Goal: Information Seeking & Learning: Learn about a topic

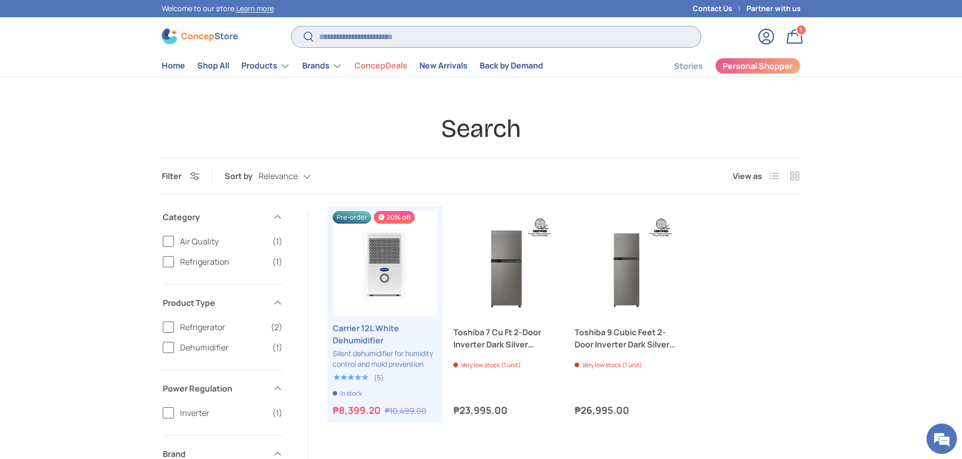
click at [400, 33] on input "Search" at bounding box center [496, 36] width 409 height 21
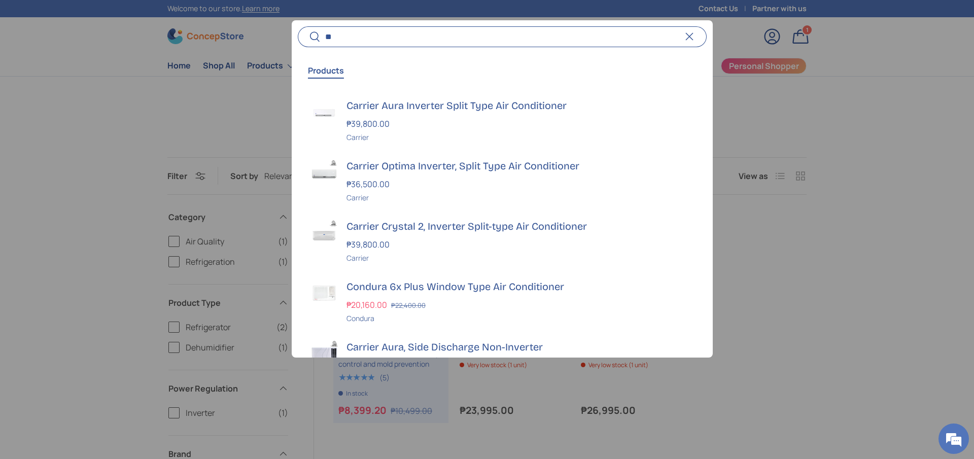
type input "*"
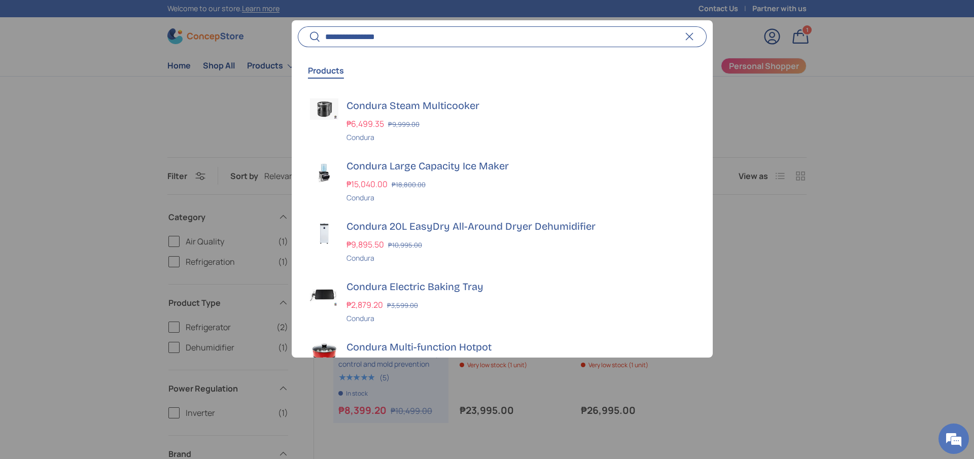
type input "**********"
click at [298, 25] on button "Search" at bounding box center [309, 37] width 23 height 24
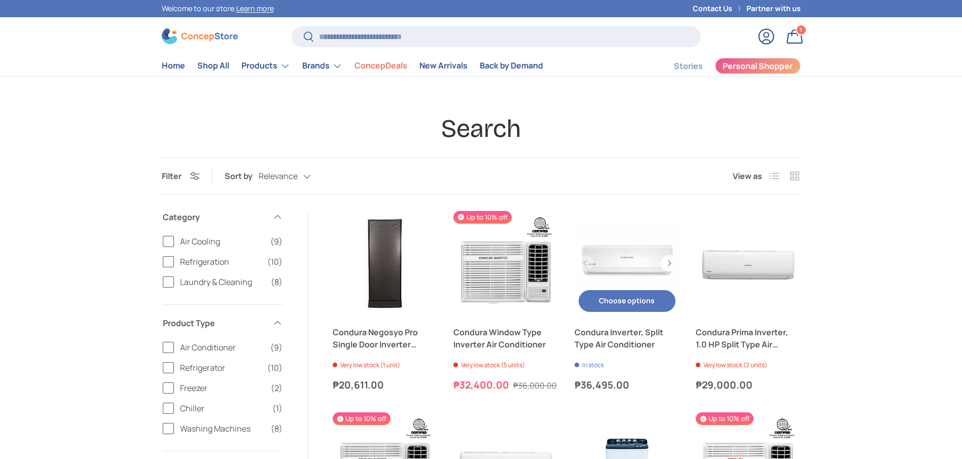
click at [646, 338] on link "Condura Inverter, Split Type Air Conditioner" at bounding box center [627, 338] width 105 height 24
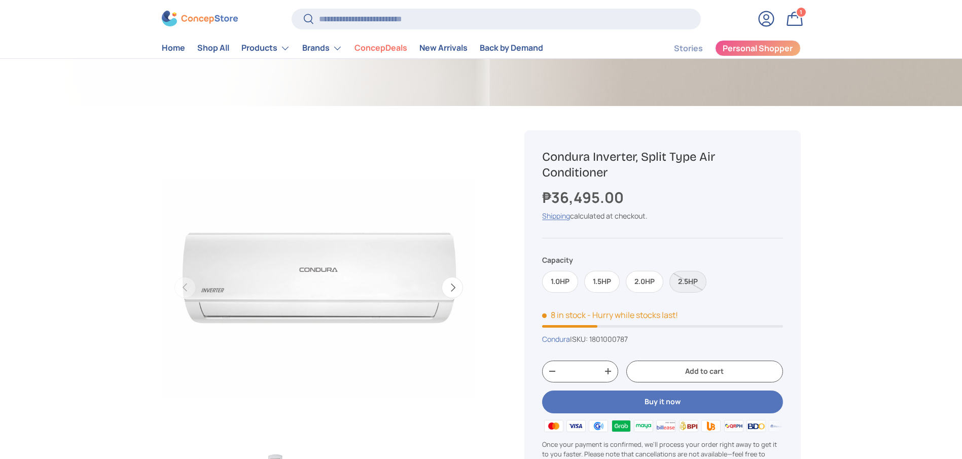
click at [686, 271] on label "2.5HP" at bounding box center [688, 282] width 37 height 22
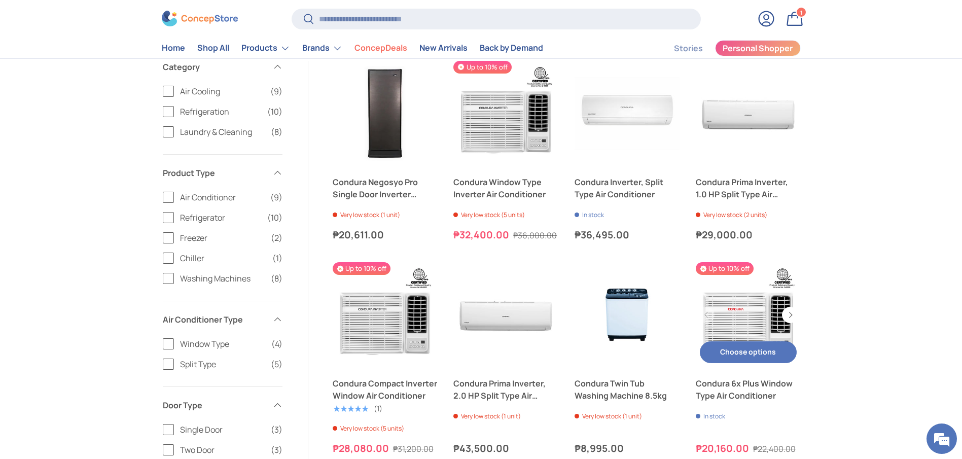
scroll to position [152, 0]
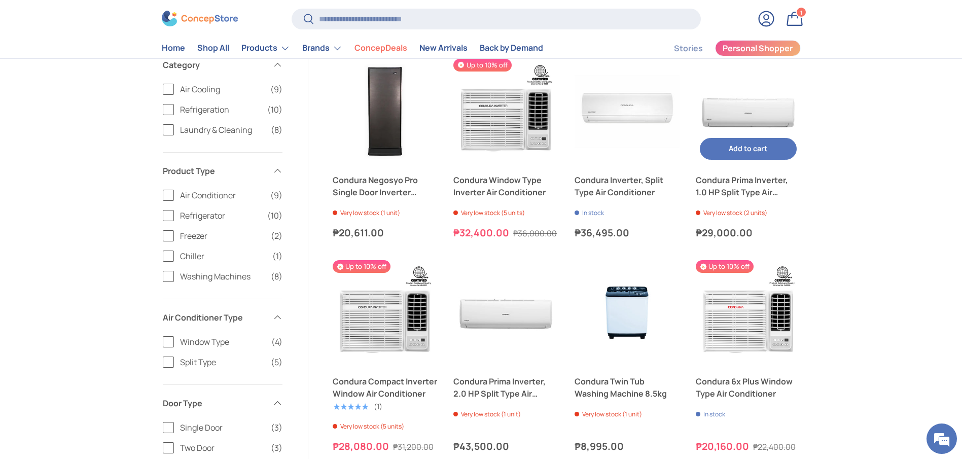
click at [732, 184] on link "Condura Prima Inverter, 1.0 HP Split Type Air Conditioner" at bounding box center [748, 186] width 105 height 24
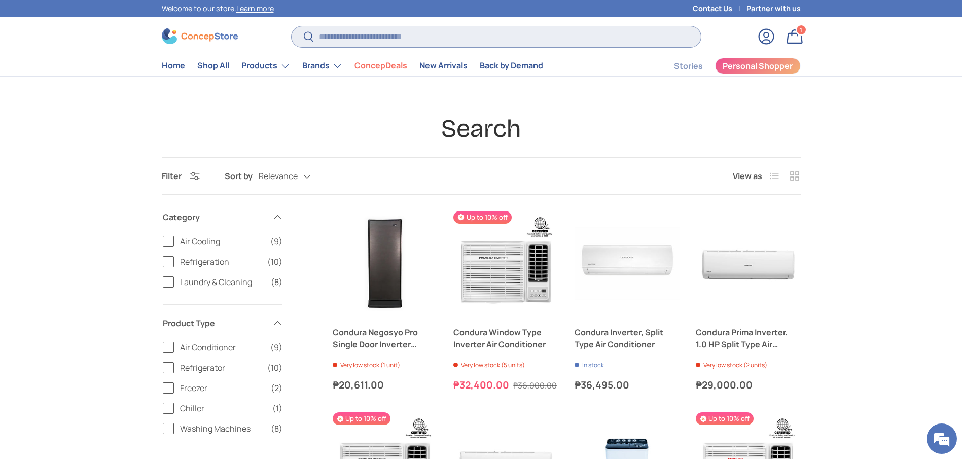
scroll to position [152, 0]
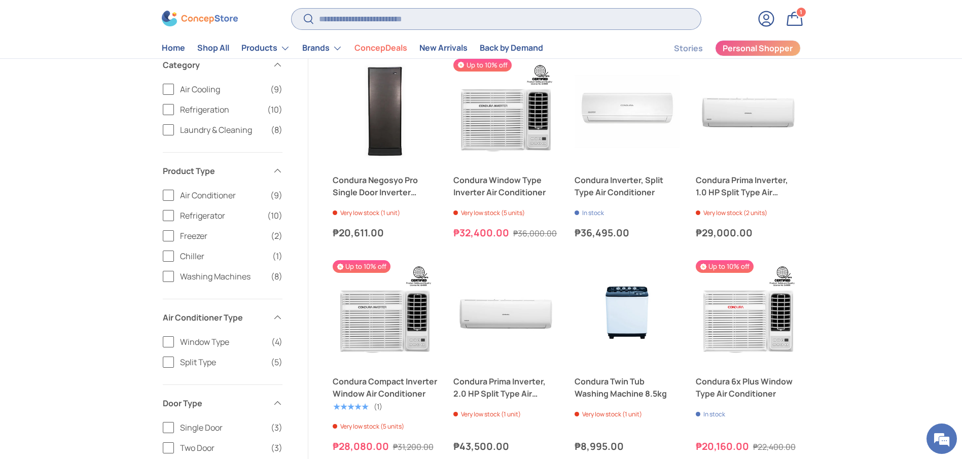
click at [358, 23] on input "Search" at bounding box center [496, 19] width 409 height 21
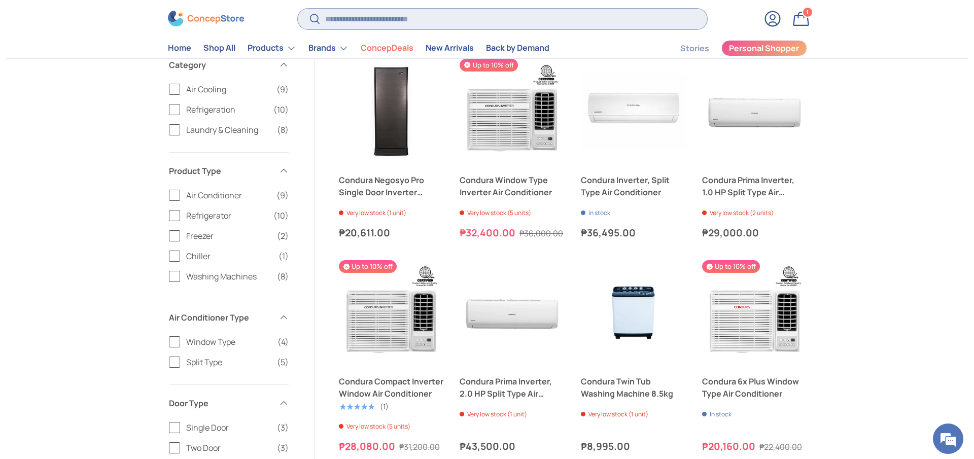
scroll to position [0, 0]
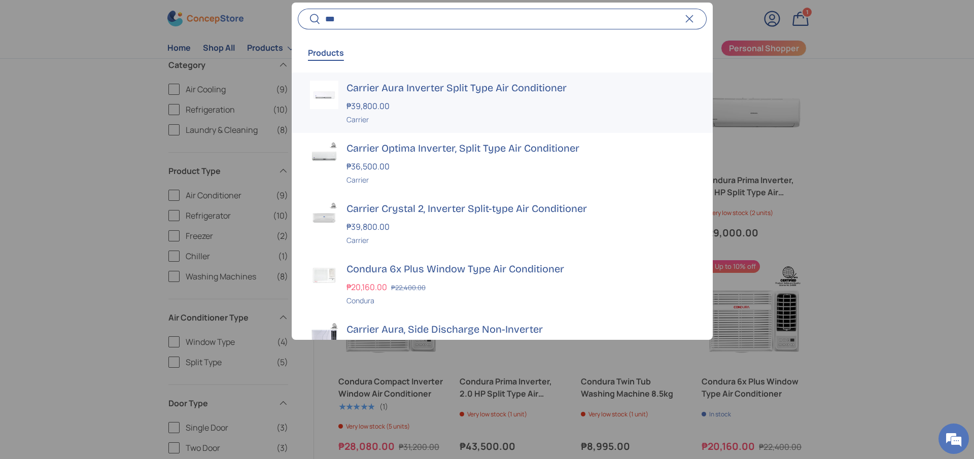
type input "***"
click at [404, 82] on h3 "Carrier Aura Inverter Split Type Air Conditioner" at bounding box center [521, 88] width 348 height 14
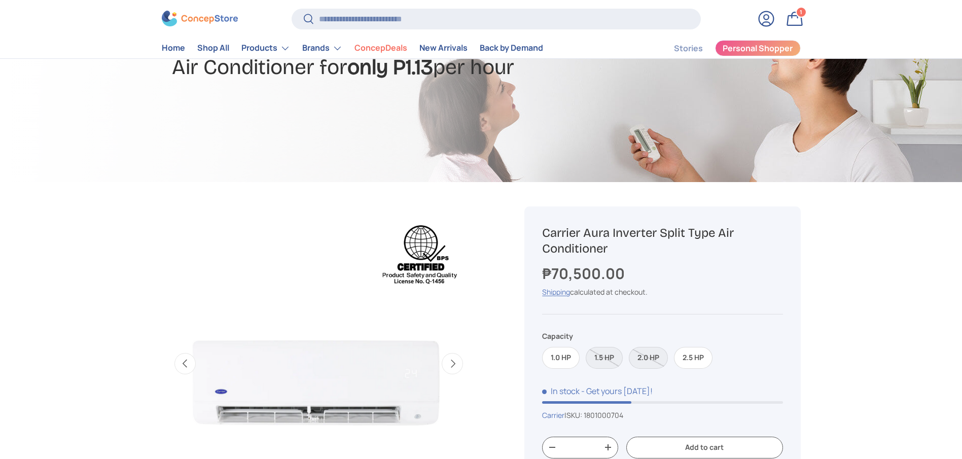
scroll to position [0, 320]
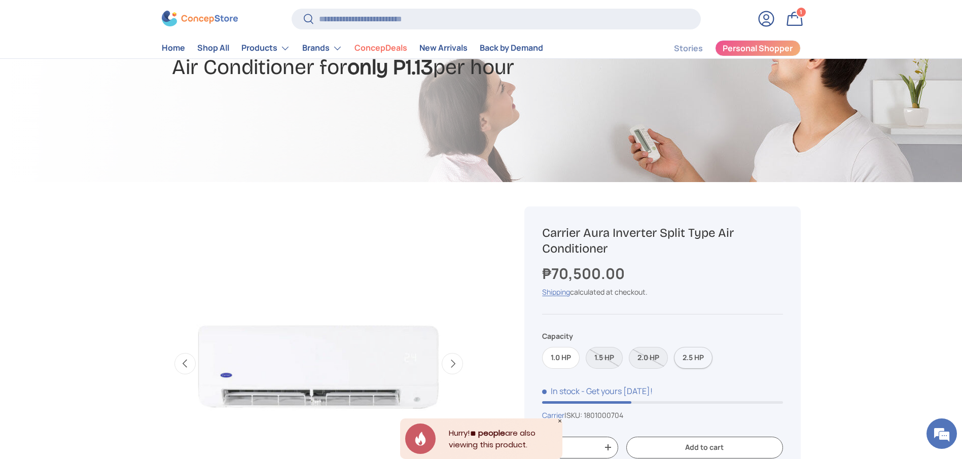
click at [693, 355] on label "2.5 HP" at bounding box center [693, 358] width 39 height 22
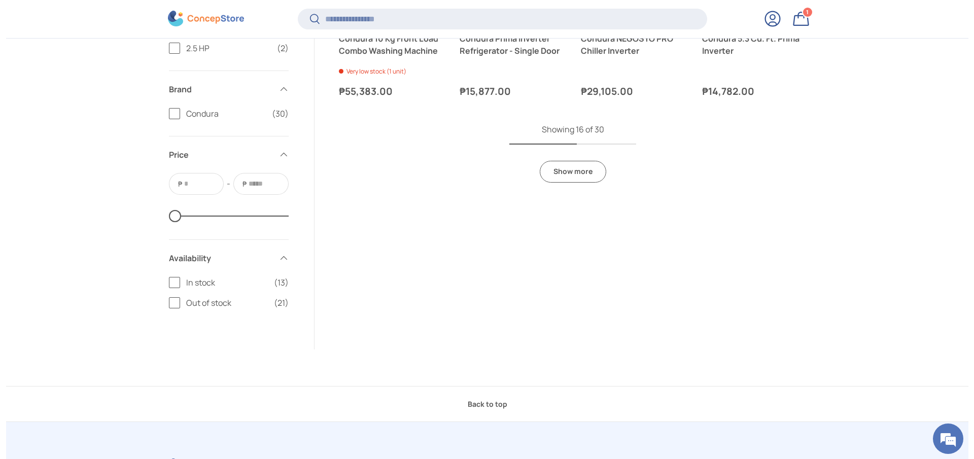
scroll to position [893, 0]
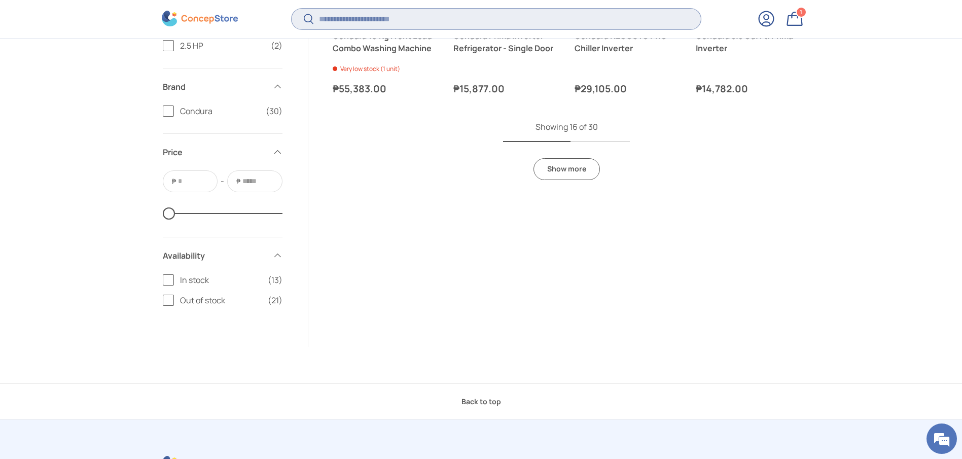
click at [371, 26] on input "Search" at bounding box center [496, 19] width 409 height 21
type input "***"
click at [292, 8] on button "Search" at bounding box center [303, 20] width 23 height 24
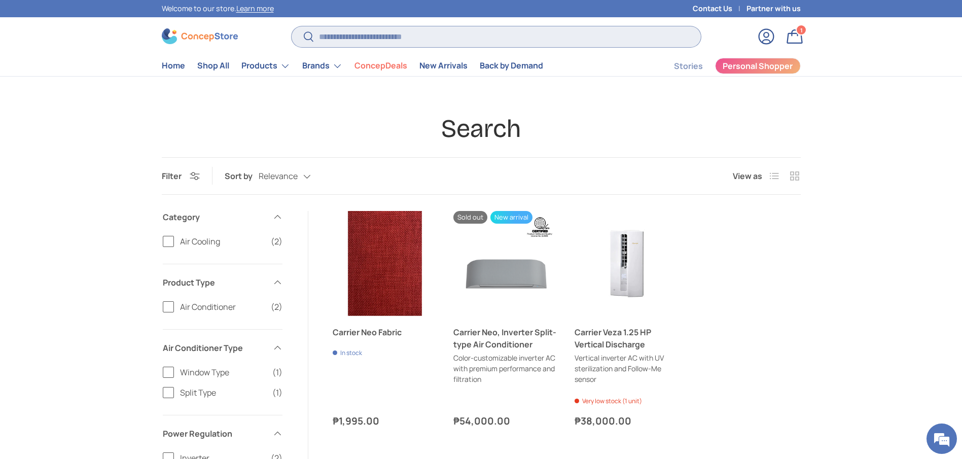
click at [368, 47] on input "Search" at bounding box center [496, 36] width 409 height 21
click at [418, 20] on store-header "Search Search Reset Log in Bag 1 1 item Menu Home Shop All Products Back Produc…" at bounding box center [481, 46] width 962 height 59
click at [417, 28] on input "Search" at bounding box center [496, 36] width 409 height 21
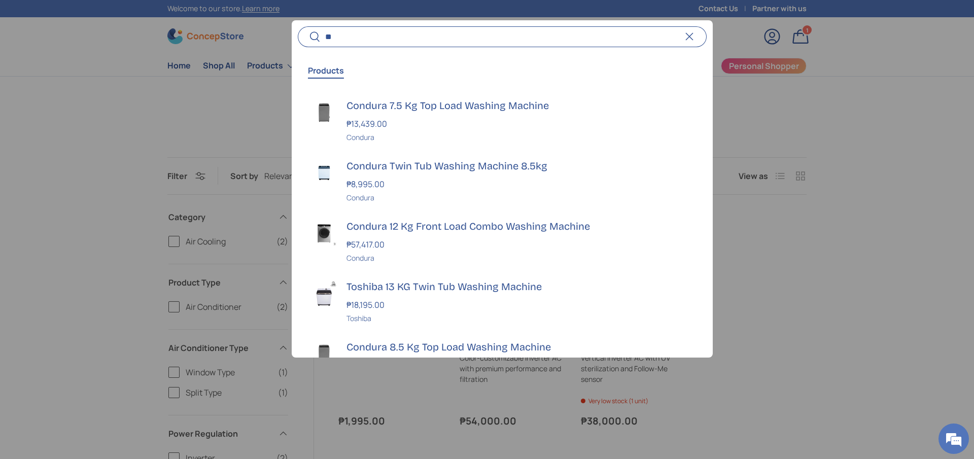
type input "*"
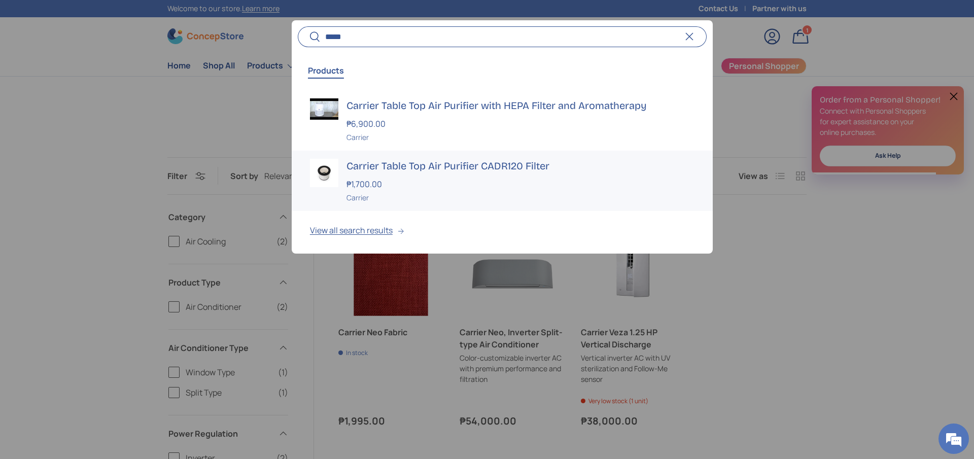
type input "*****"
click at [511, 165] on h3 "Carrier Table Top Air Purifier CADR120 Filter" at bounding box center [521, 166] width 348 height 14
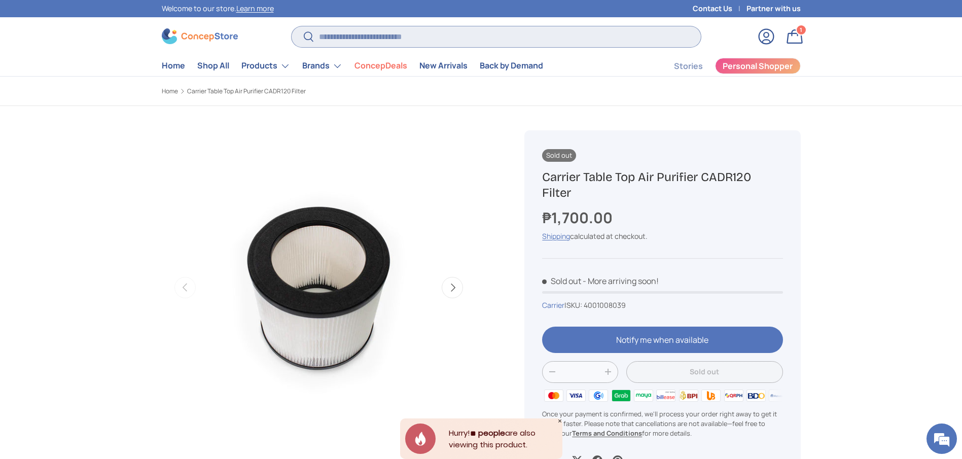
click at [443, 41] on input "Search" at bounding box center [496, 36] width 409 height 21
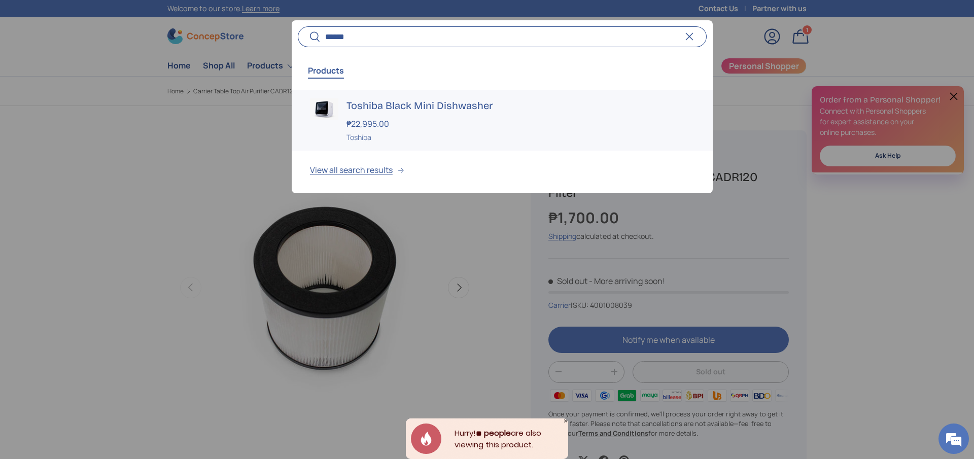
type input "******"
click at [471, 105] on h3 "Toshiba Black Mini Dishwasher" at bounding box center [521, 105] width 348 height 14
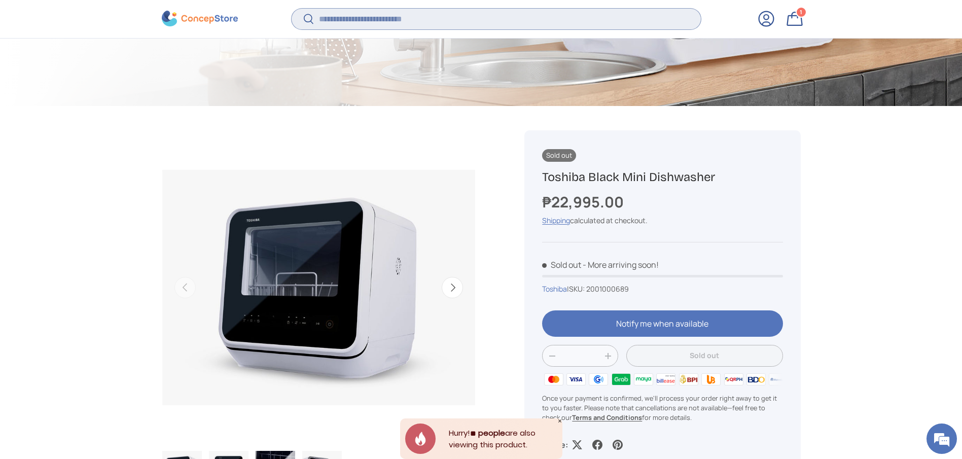
click at [436, 21] on input "Search" at bounding box center [496, 19] width 409 height 21
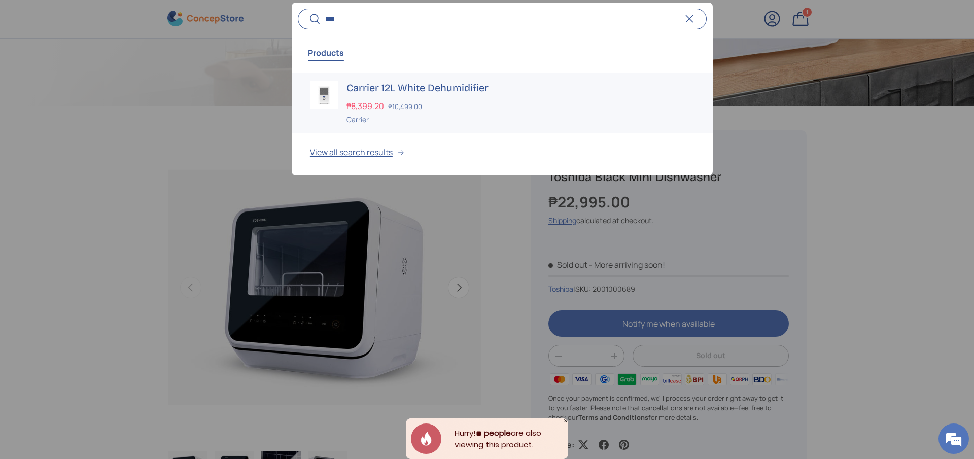
type input "***"
click at [362, 86] on h3 "Carrier 12L White Dehumidifier" at bounding box center [521, 88] width 348 height 14
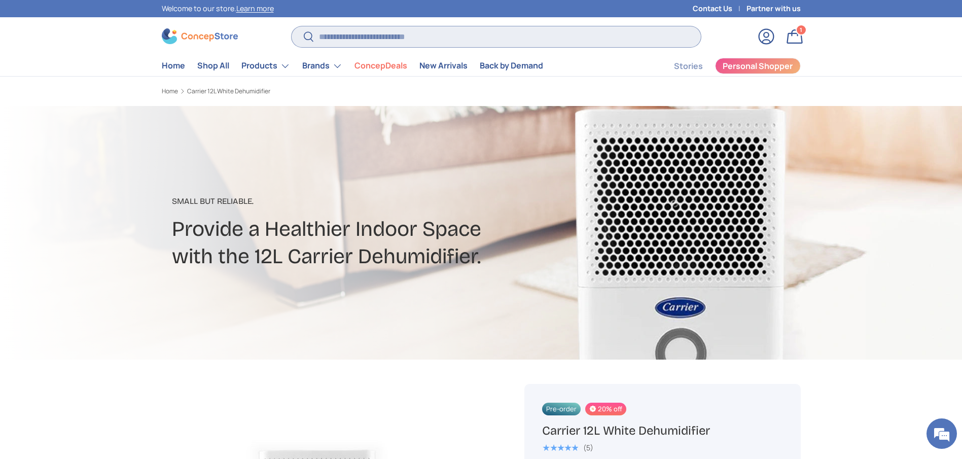
click at [421, 38] on input "Search" at bounding box center [496, 36] width 409 height 21
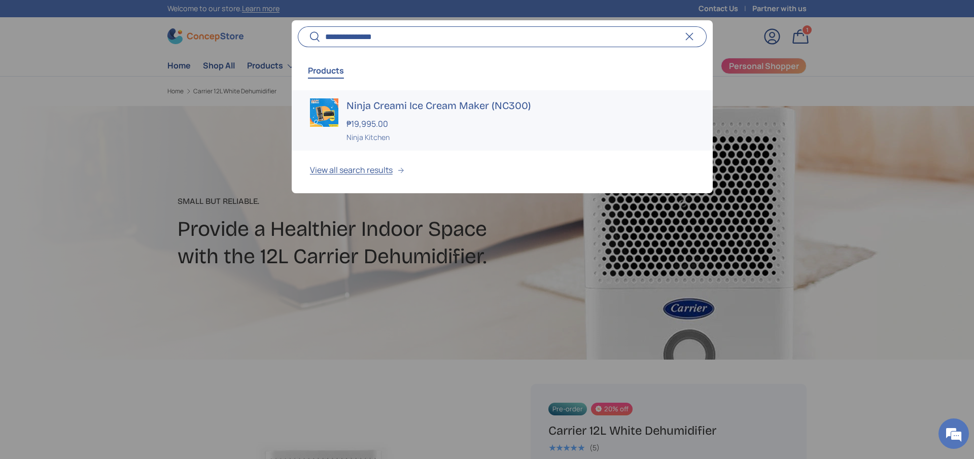
type input "**********"
click at [410, 106] on h3 "Ninja Creami Ice Cream Maker (NC300)" at bounding box center [521, 105] width 348 height 14
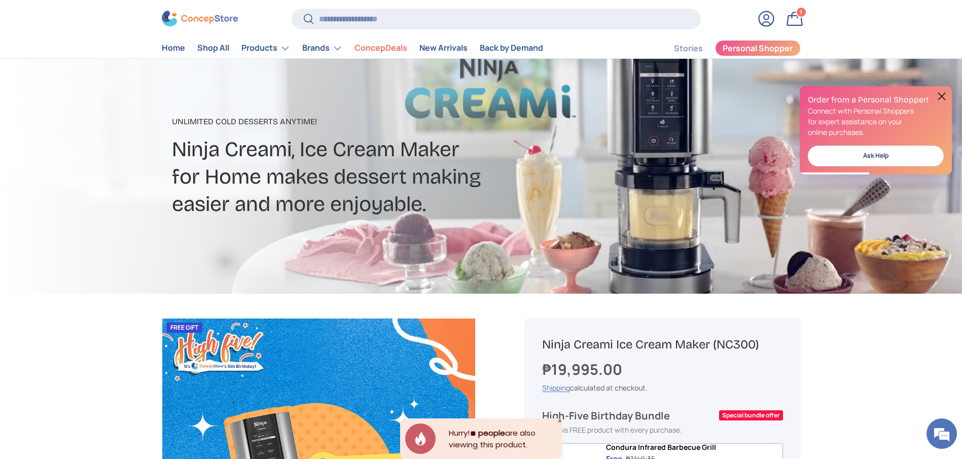
scroll to position [152, 0]
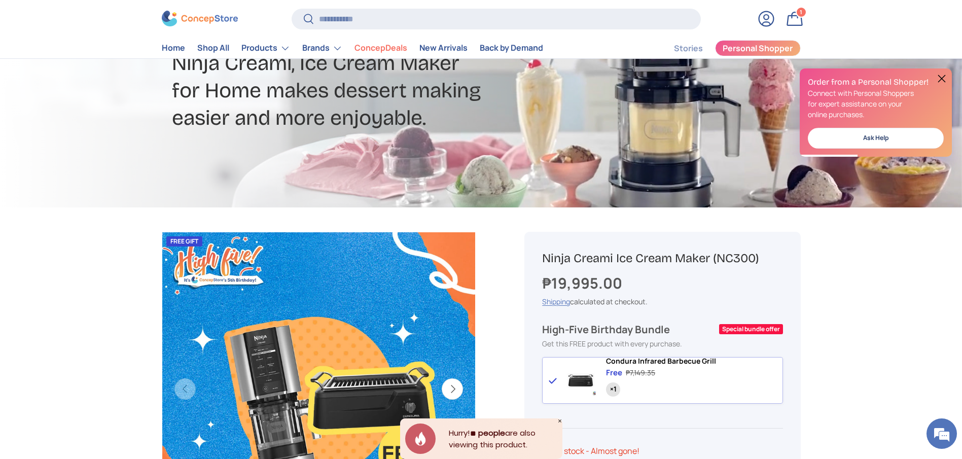
click at [631, 257] on h1 "Ninja Creami Ice Cream Maker (NC300)" at bounding box center [662, 259] width 240 height 16
copy div "Ninja Creami Ice Cream Maker (NC300)"
